Goal: Navigation & Orientation: Find specific page/section

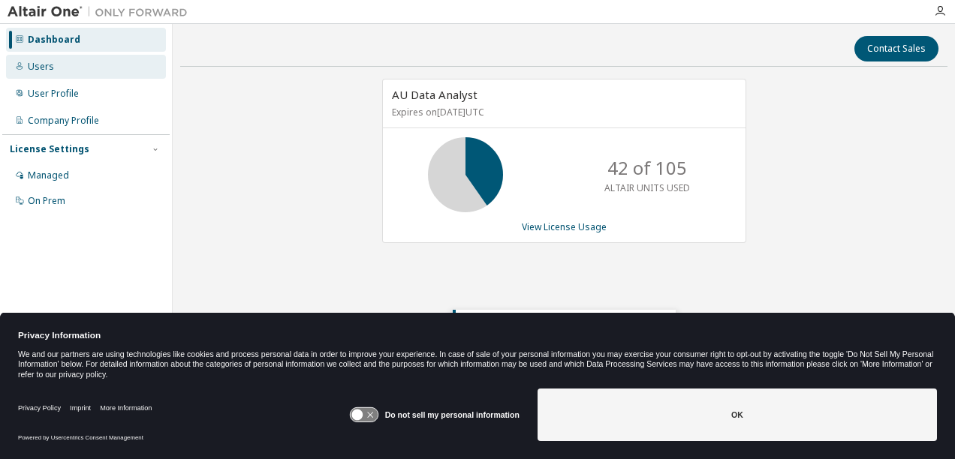
click at [47, 68] on div "Users" at bounding box center [41, 67] width 26 height 12
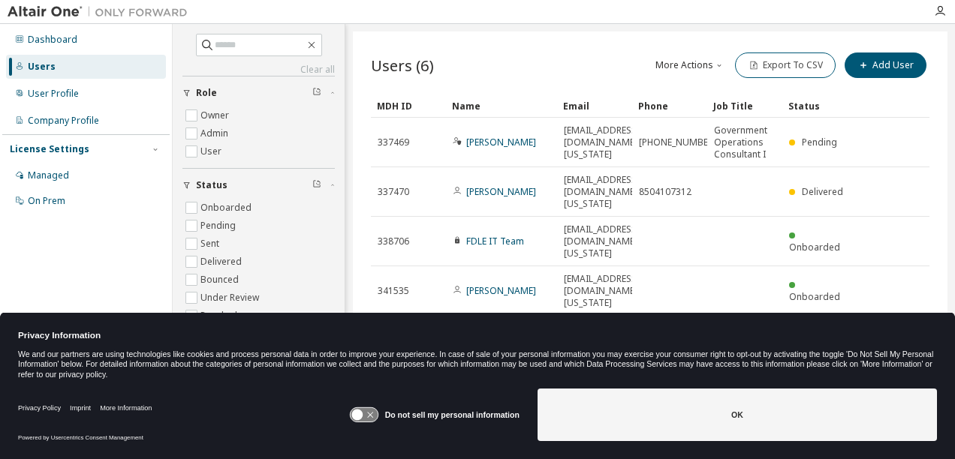
click at [498, 63] on div "Users (6) More Actions Import From CSV Export To CSV Add User" at bounding box center [650, 66] width 558 height 32
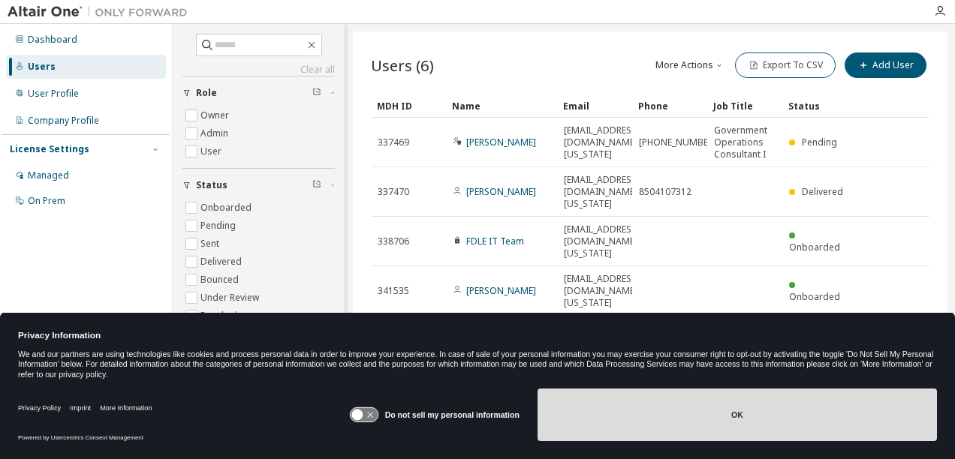
click at [673, 410] on button "OK" at bounding box center [736, 415] width 399 height 53
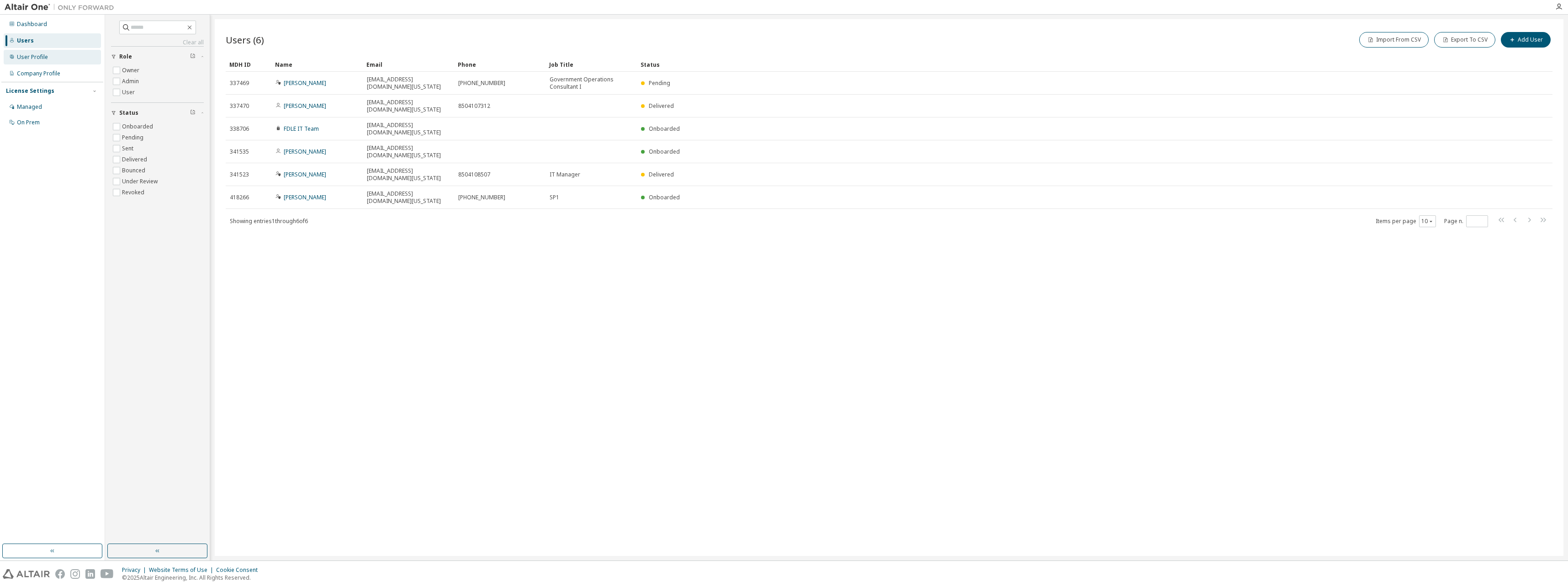
click at [37, 55] on div "User Profile" at bounding box center [32, 57] width 31 height 7
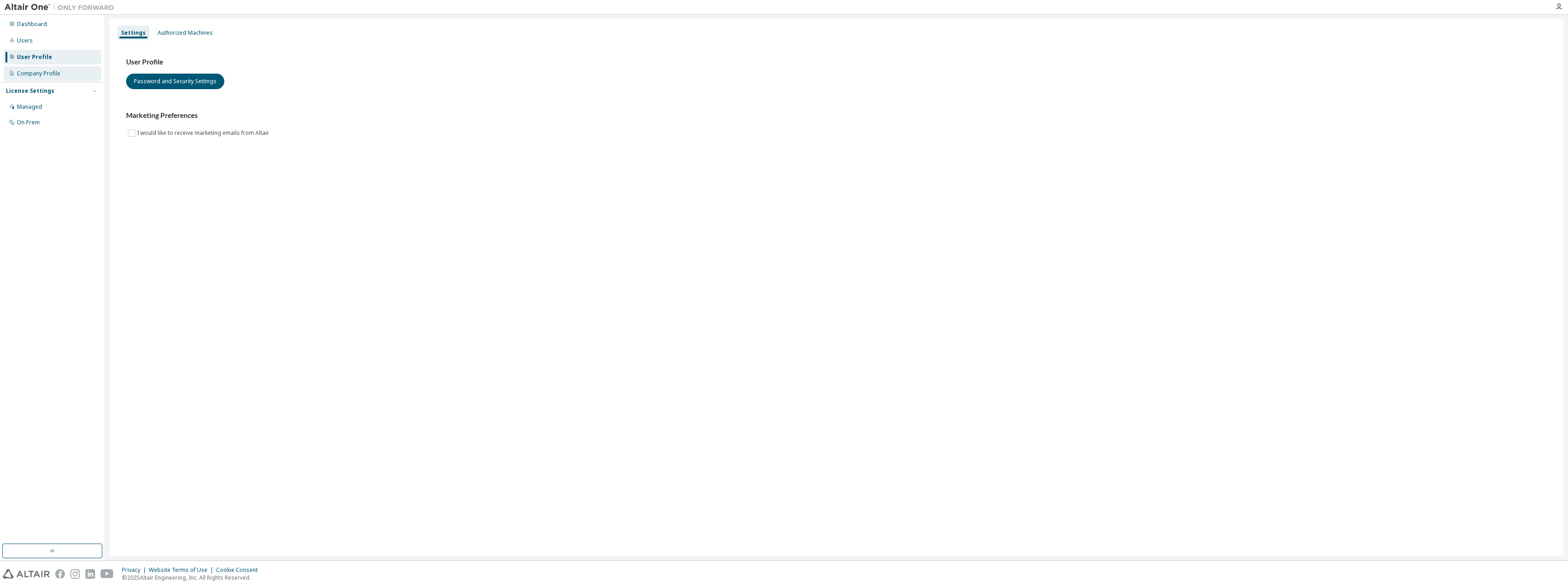
click at [31, 73] on div "Company Profile" at bounding box center [38, 74] width 43 height 7
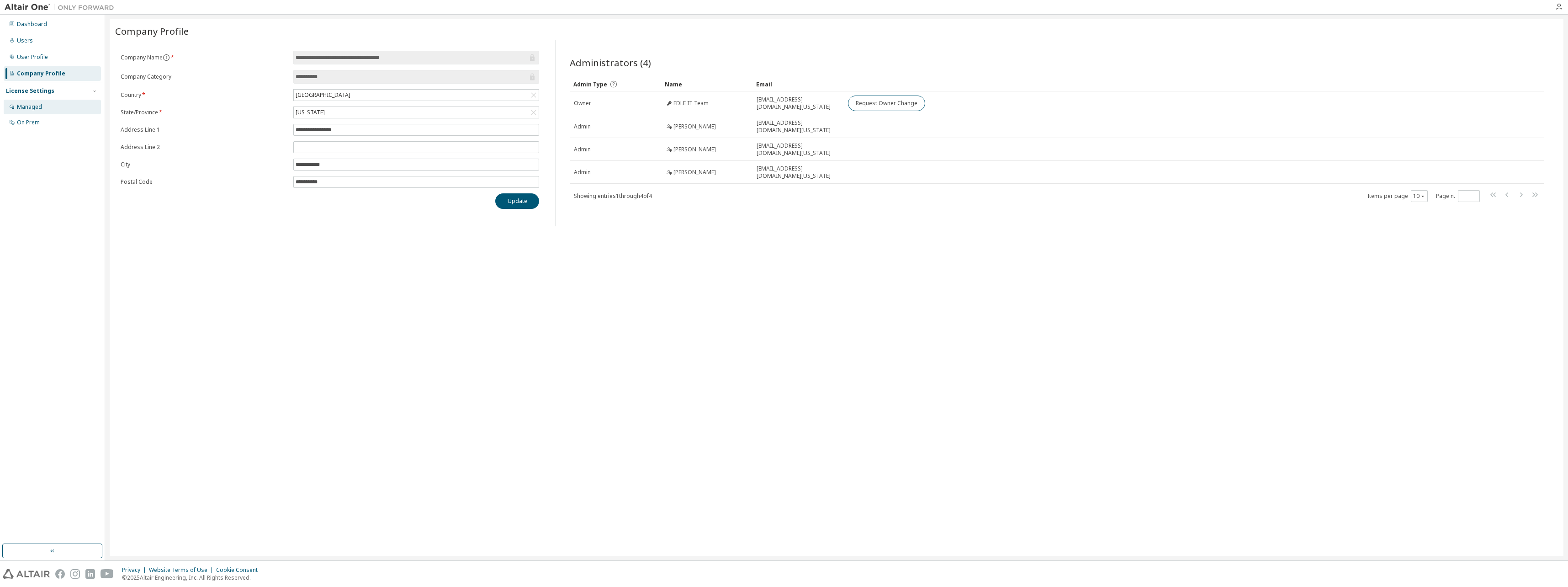
click at [33, 107] on div "Managed" at bounding box center [29, 107] width 25 height 7
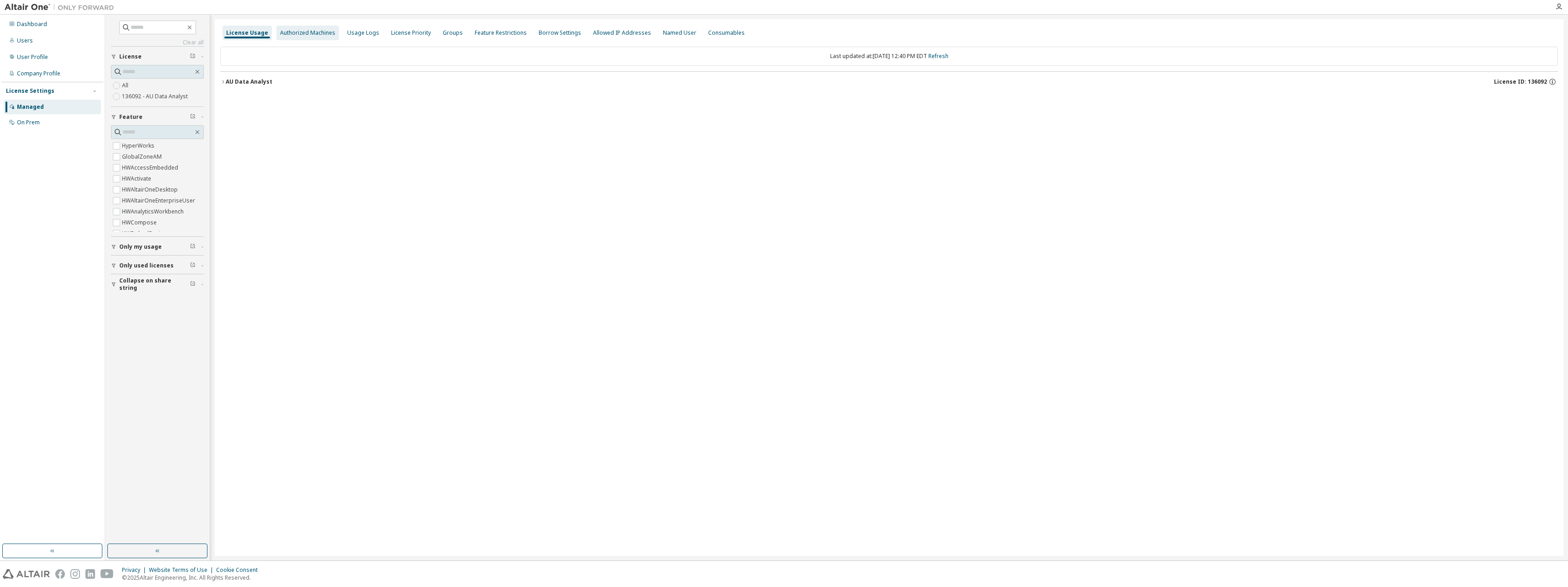
drag, startPoint x: 299, startPoint y: 37, endPoint x: 335, endPoint y: 35, distance: 36.1
click at [299, 37] on div "Authorized Machines" at bounding box center [307, 33] width 63 height 15
